Goal: Check status: Check status

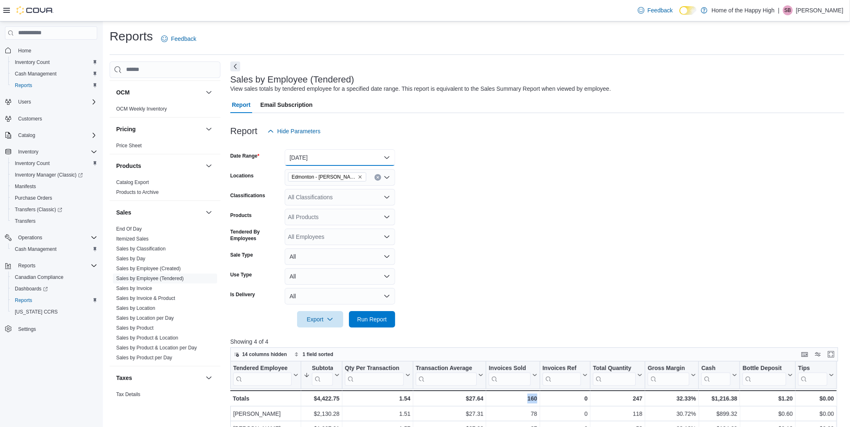
click at [345, 155] on button "[DATE]" at bounding box center [340, 157] width 110 height 16
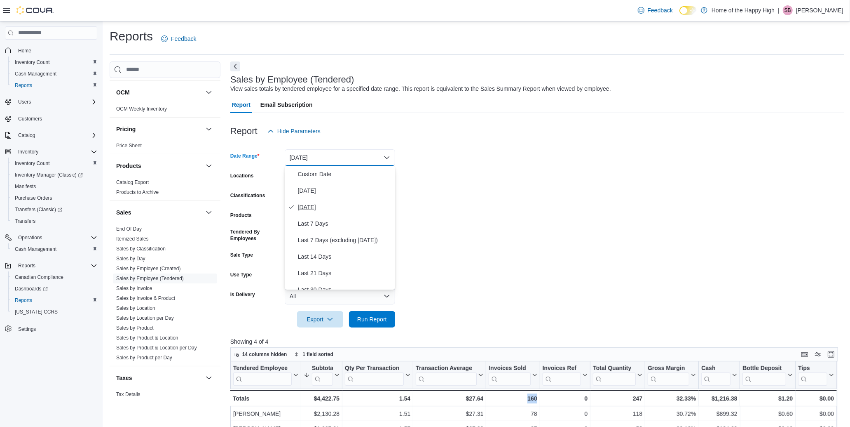
click at [315, 199] on button "[DATE]" at bounding box center [340, 207] width 110 height 16
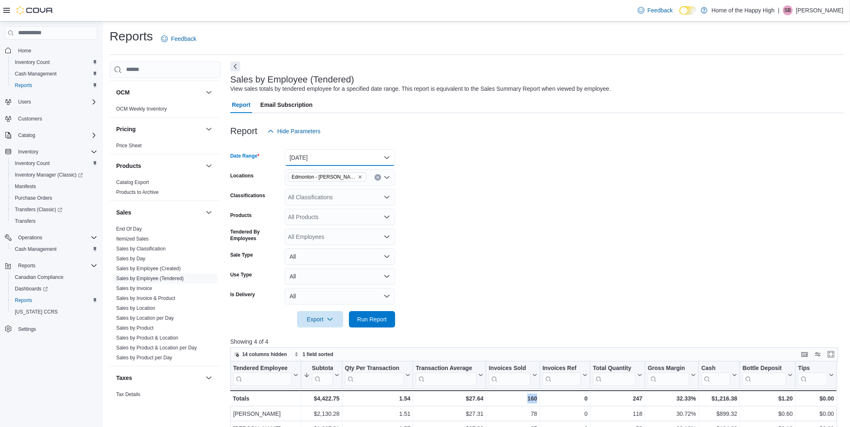
click at [321, 160] on button "[DATE]" at bounding box center [340, 157] width 110 height 16
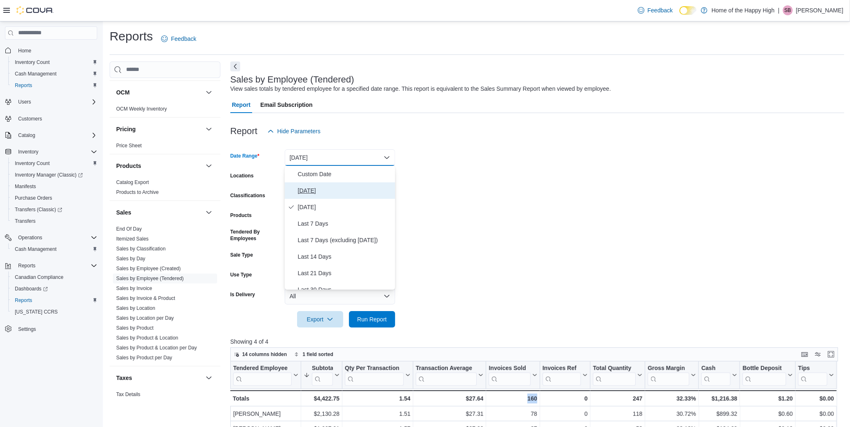
click at [318, 187] on span "[DATE]" at bounding box center [345, 190] width 94 height 10
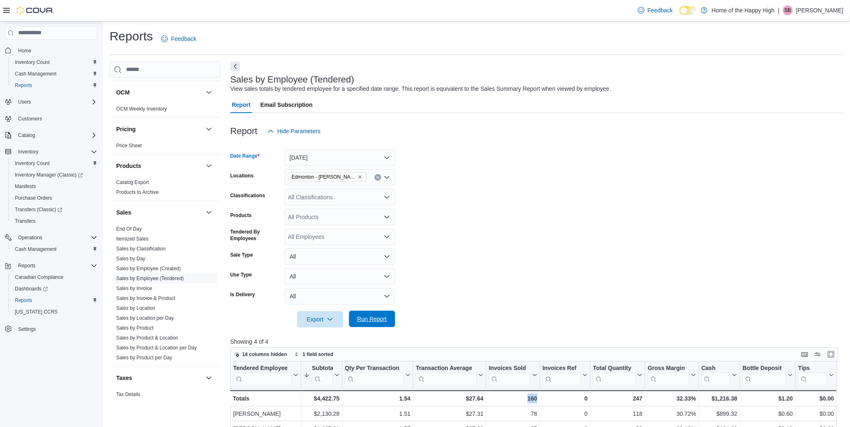
click at [383, 323] on span "Run Report" at bounding box center [372, 318] width 36 height 16
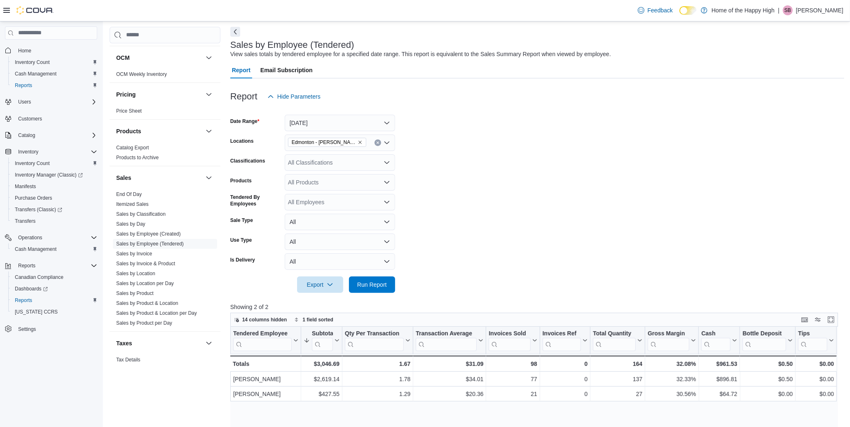
scroll to position [91, 0]
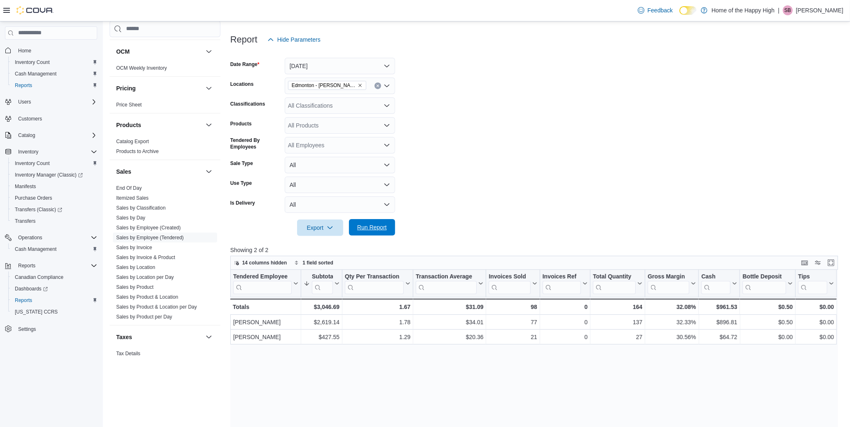
click at [370, 227] on span "Run Report" at bounding box center [372, 227] width 30 height 8
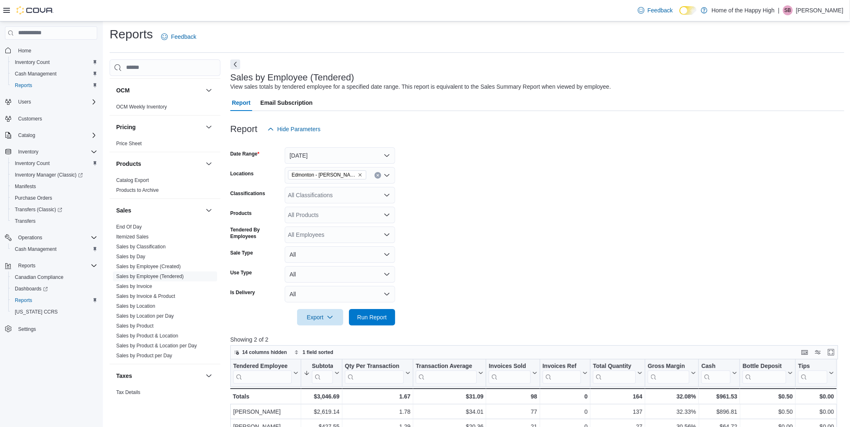
scroll to position [0, 0]
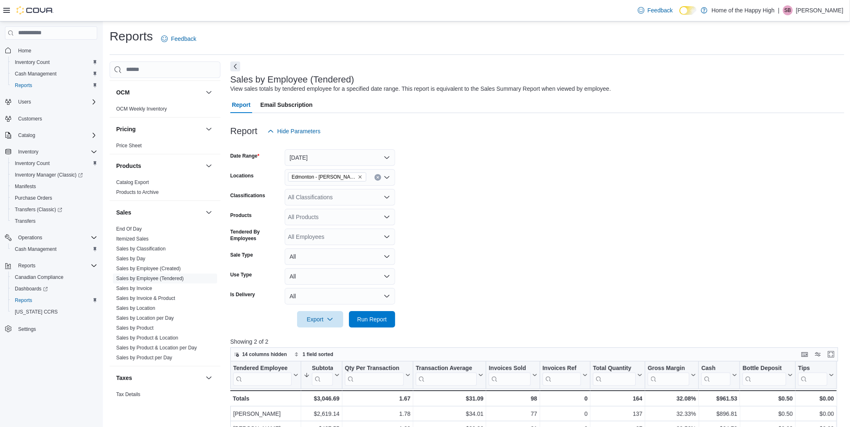
click at [682, 282] on form "Date Range [DATE] Locations [GEOGRAPHIC_DATA] - [PERSON_NAME] Way - Fire & Flow…" at bounding box center [537, 233] width 614 height 188
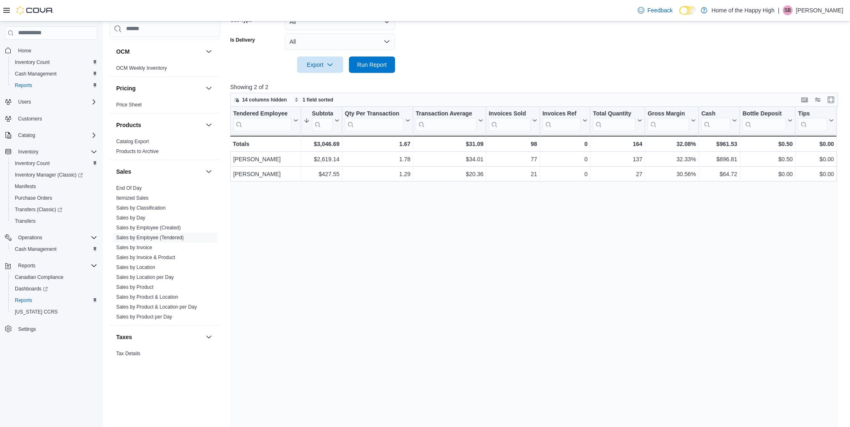
scroll to position [268, 0]
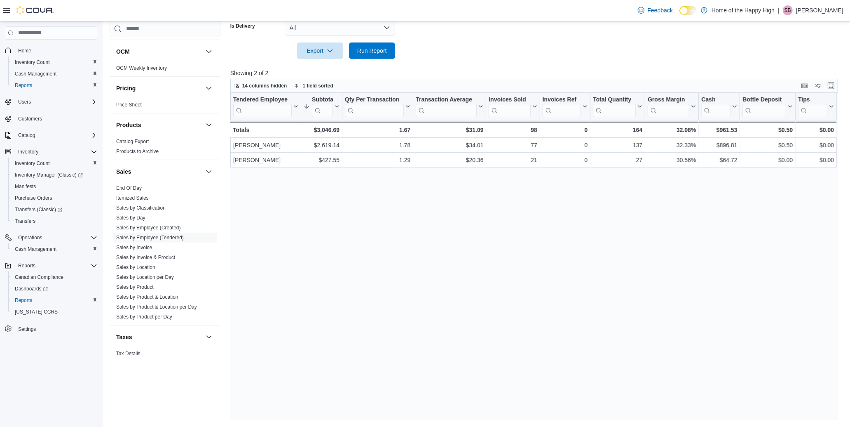
click at [297, 353] on div "Tendered Employee Click to view column header actions Subtotal Sorted descendin…" at bounding box center [537, 256] width 614 height 327
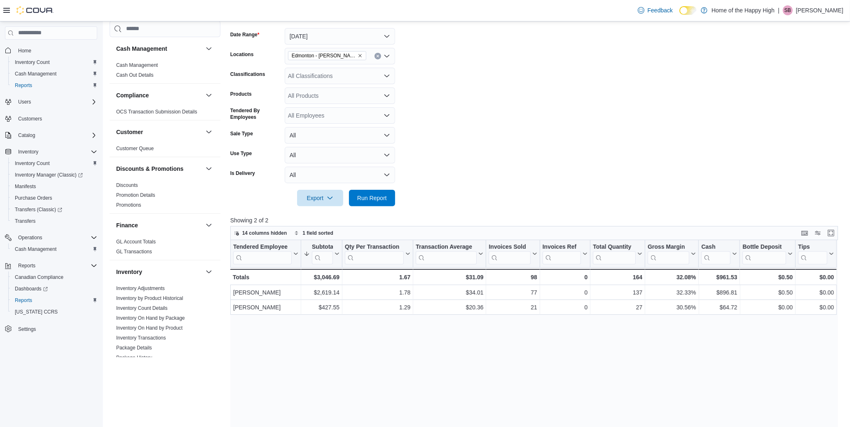
scroll to position [137, 0]
